Goal: Find specific page/section: Find specific page/section

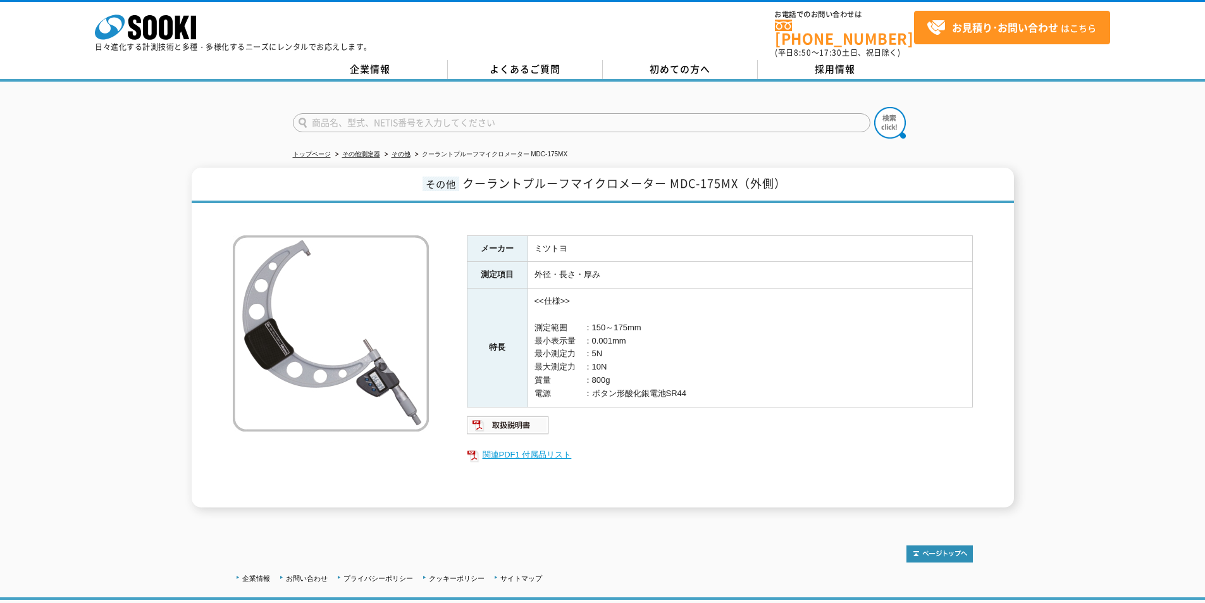
click at [546, 451] on link "関連PDF1 付属品リスト" at bounding box center [720, 454] width 506 height 16
click at [703, 124] on form at bounding box center [603, 124] width 620 height 35
click at [759, 113] on input "text" at bounding box center [581, 122] width 577 height 19
paste input "SJ2-10"
type input "SJ2-10"
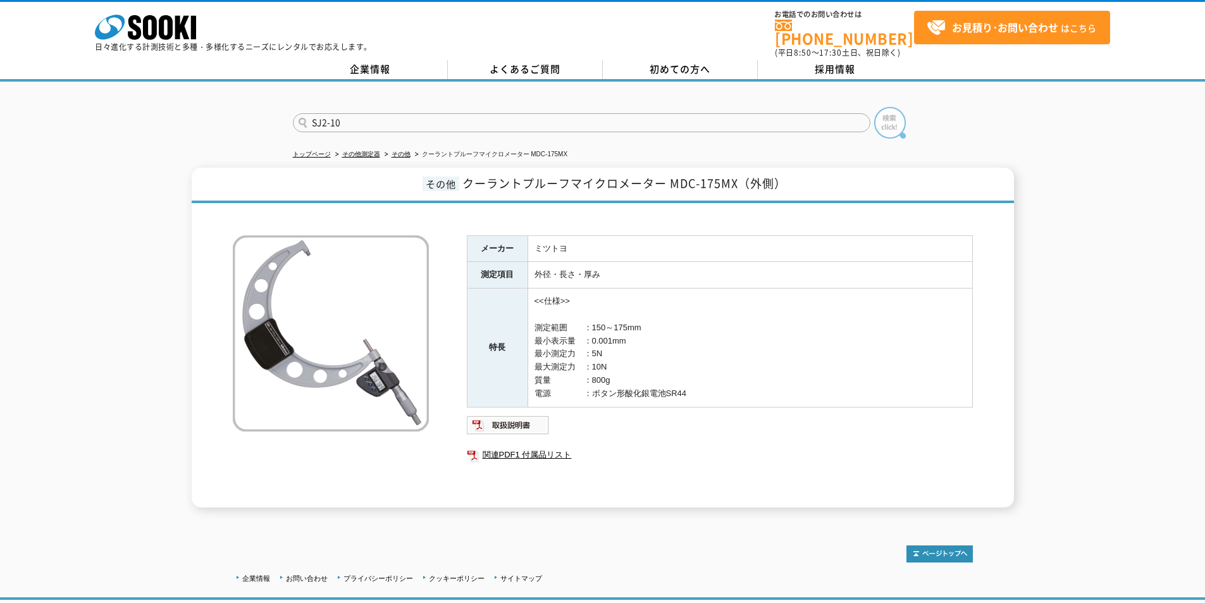
click at [891, 112] on img at bounding box center [890, 123] width 32 height 32
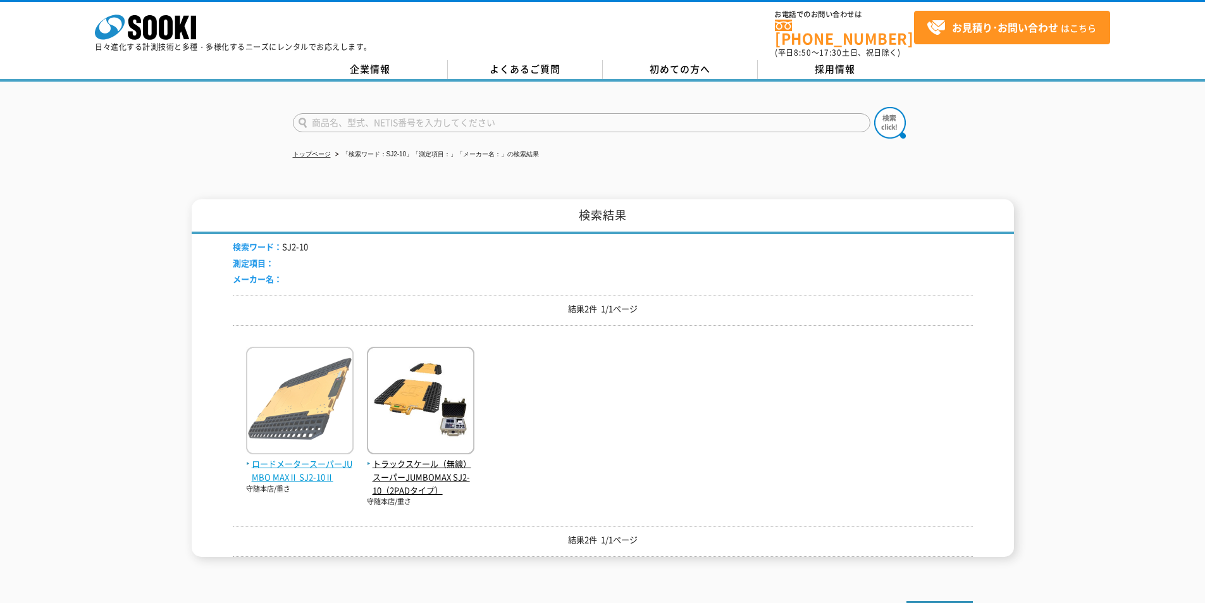
click at [268, 399] on img at bounding box center [299, 402] width 107 height 111
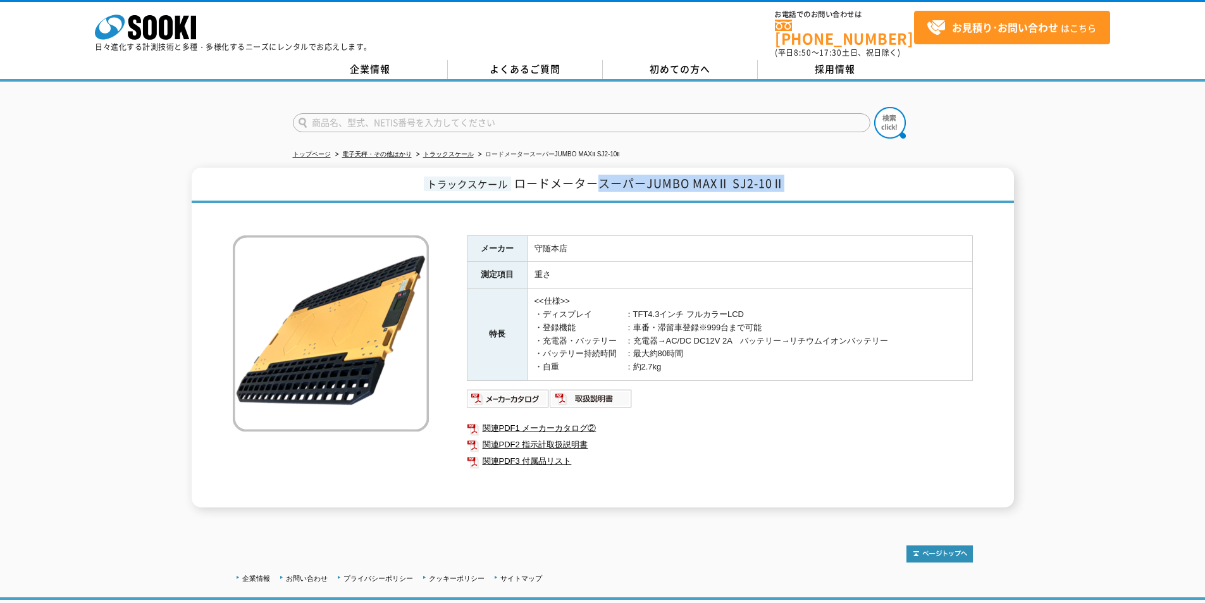
drag, startPoint x: 610, startPoint y: 176, endPoint x: 783, endPoint y: 172, distance: 173.3
click at [783, 175] on span "ロードメータースーパーJUMBO MAXⅡ SJ2-10Ⅱ" at bounding box center [649, 183] width 270 height 17
copy span "スーパーJUMBO MAXⅡ SJ2-10Ⅱ"
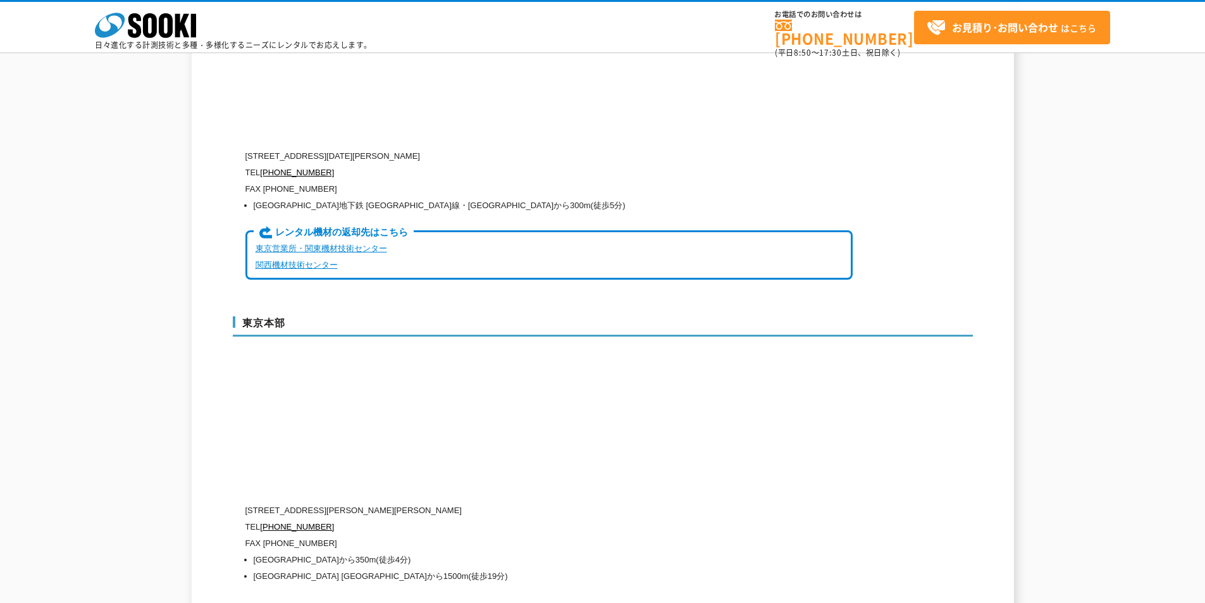
scroll to position [3446, 0]
